Goal: Check status: Check status

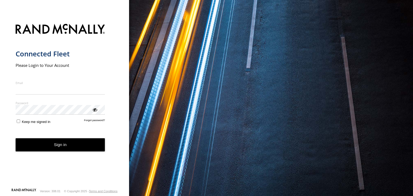
type input "**********"
drag, startPoint x: 0, startPoint y: 0, endPoint x: 35, endPoint y: 150, distance: 153.8
click at [35, 150] on button "Sign in" at bounding box center [60, 144] width 89 height 13
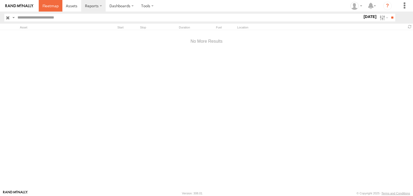
click at [51, 6] on span at bounding box center [50, 5] width 16 height 5
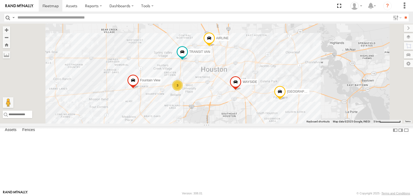
click at [183, 91] on div "3" at bounding box center [177, 85] width 11 height 11
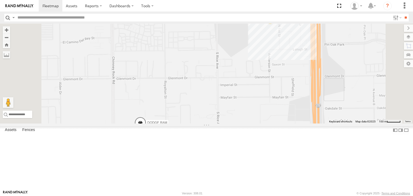
click at [275, 24] on div "2" at bounding box center [270, 18] width 11 height 11
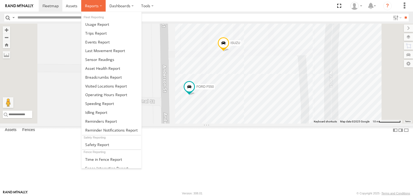
click at [90, 4] on span at bounding box center [92, 5] width 14 height 5
click at [97, 5] on span at bounding box center [92, 5] width 14 height 5
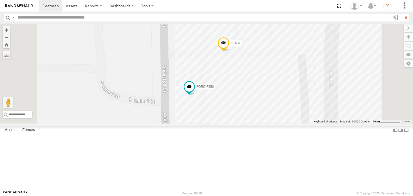
click at [0, 0] on div "TRANSIT VAN" at bounding box center [0, 0] width 0 height 0
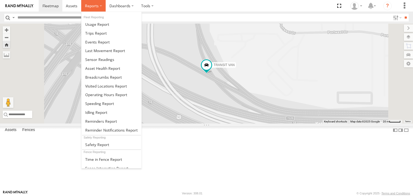
click at [104, 7] on label at bounding box center [93, 6] width 24 height 12
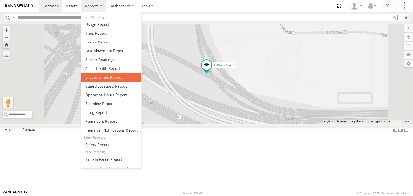
click at [109, 77] on span at bounding box center [103, 77] width 37 height 5
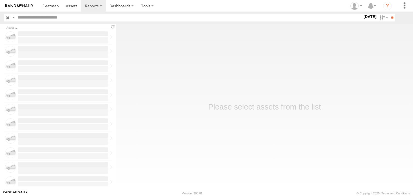
click at [366, 15] on label "[DATE]" at bounding box center [369, 17] width 15 height 6
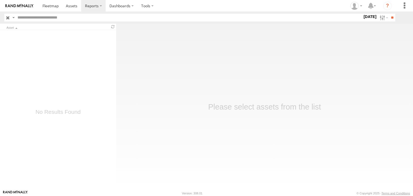
click at [0, 0] on span "[DATE]" at bounding box center [0, 0] width 0 height 0
click at [392, 17] on input "**" at bounding box center [392, 18] width 6 height 8
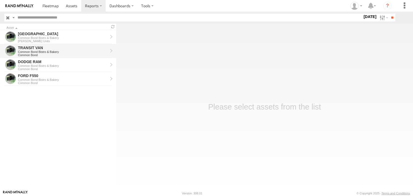
click at [33, 46] on div "TRANSIT VAN" at bounding box center [63, 47] width 90 height 5
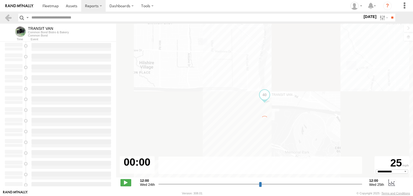
select select "**********"
type input "**********"
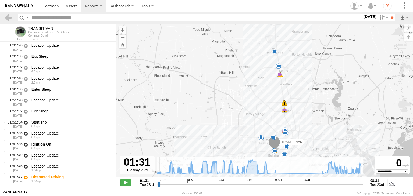
click at [160, 173] on icon at bounding box center [159, 173] width 4 height 4
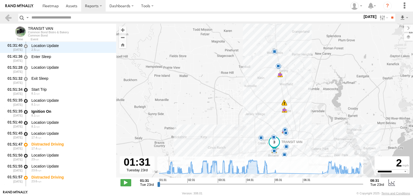
drag, startPoint x: 167, startPoint y: 173, endPoint x: 167, endPoint y: 169, distance: 4.1
click at [168, 172] on icon at bounding box center [169, 172] width 4 height 4
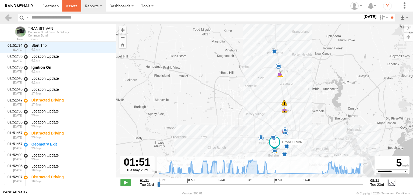
click at [72, 2] on link at bounding box center [71, 6] width 19 height 12
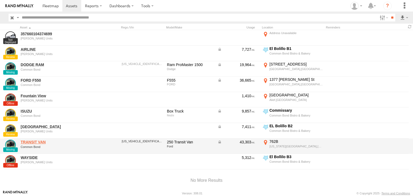
click at [39, 144] on link "TRANSIT VAN" at bounding box center [58, 142] width 74 height 5
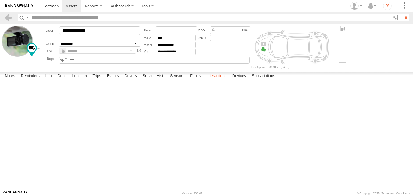
click at [206, 80] on label "Interactions" at bounding box center [217, 77] width 26 height 8
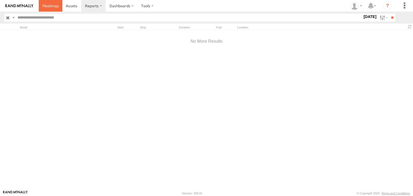
click at [49, 3] on span at bounding box center [50, 5] width 16 height 5
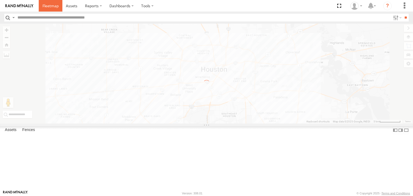
click at [47, 6] on span at bounding box center [50, 5] width 16 height 5
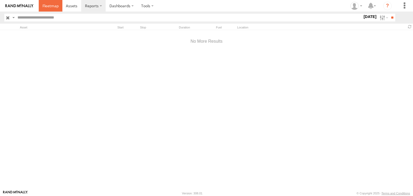
click at [45, 6] on span at bounding box center [50, 5] width 16 height 5
